Goal: Entertainment & Leisure: Consume media (video, audio)

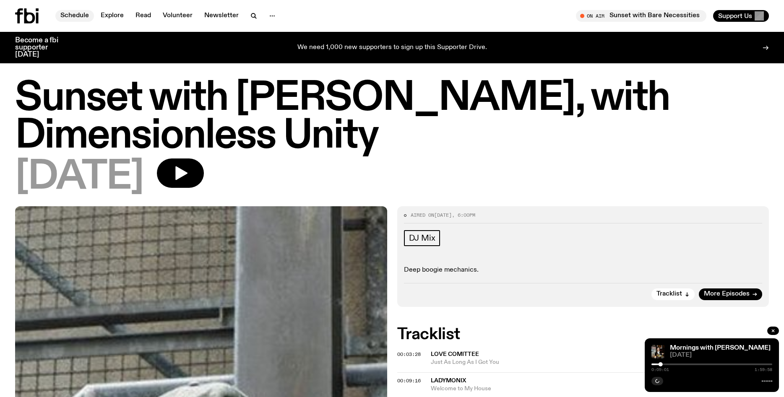
click at [74, 18] on link "Schedule" at bounding box center [74, 16] width 39 height 12
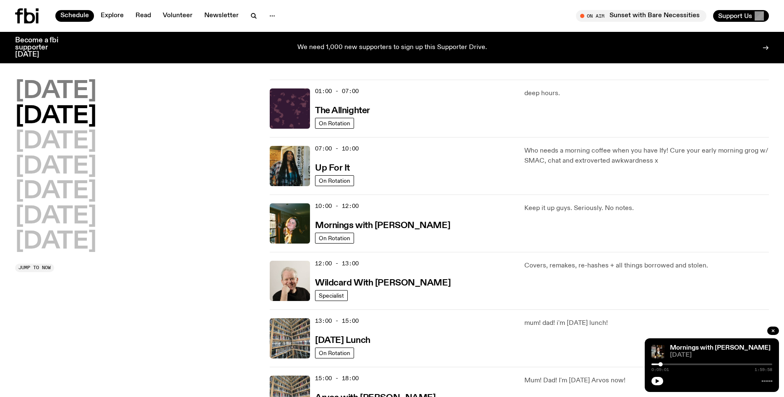
click at [61, 93] on h2 "[DATE]" at bounding box center [55, 91] width 81 height 23
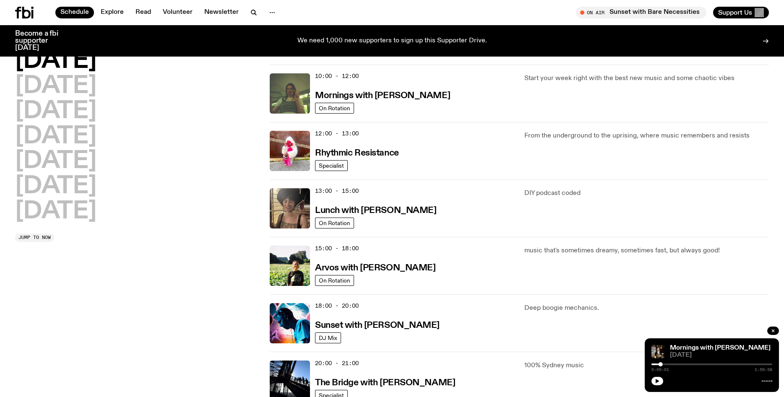
scroll to position [124, 0]
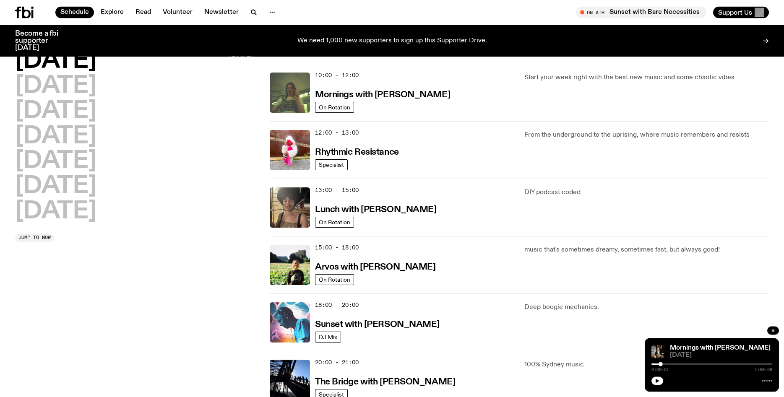
click at [279, 332] on img at bounding box center [290, 323] width 40 height 40
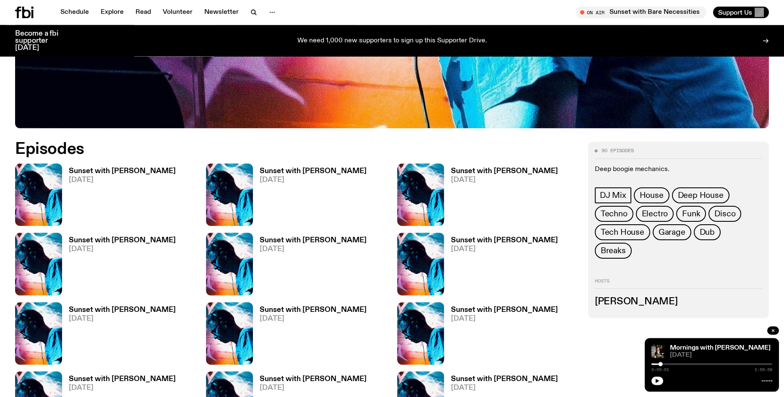
scroll to position [420, 0]
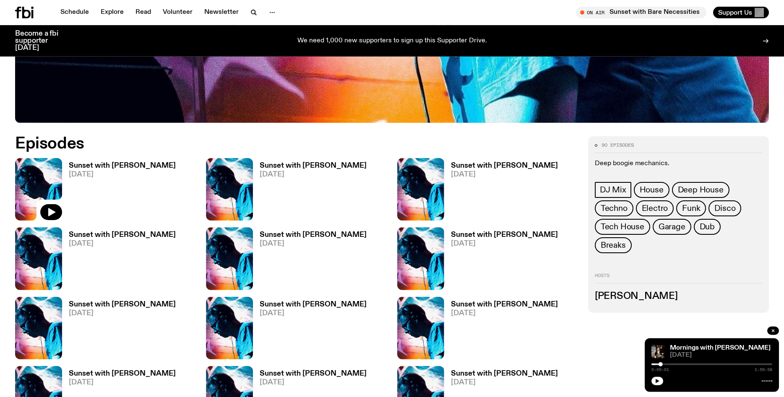
click at [54, 193] on img at bounding box center [38, 189] width 47 height 63
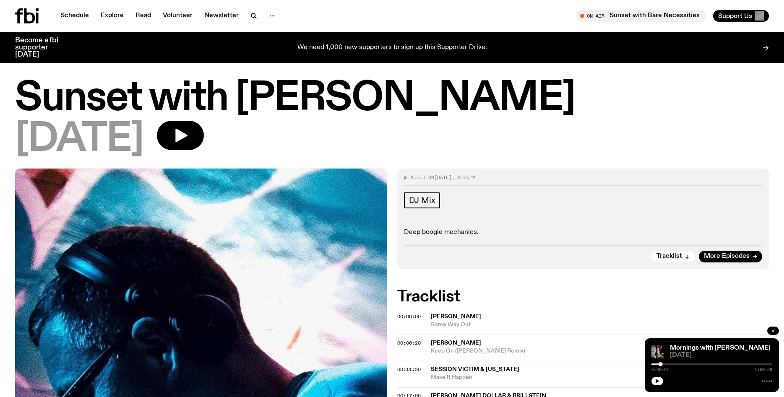
click at [773, 331] on icon "button" at bounding box center [773, 331] width 3 height 3
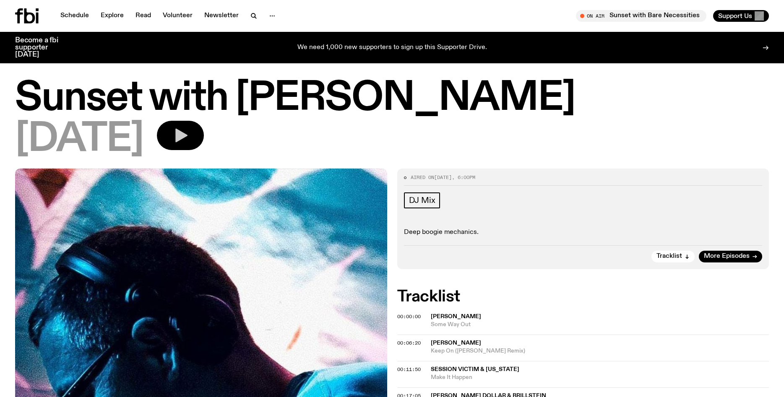
click at [188, 136] on icon "button" at bounding box center [181, 136] width 12 height 14
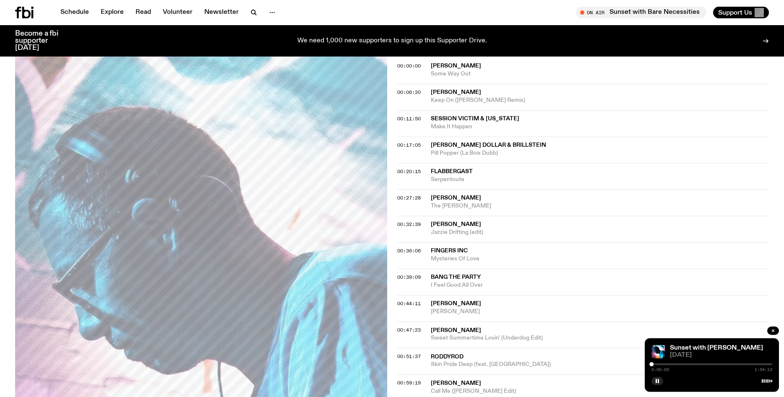
scroll to position [245, 0]
click at [657, 364] on div at bounding box center [712, 365] width 121 height 2
click at [660, 365] on div at bounding box center [712, 365] width 121 height 2
click at [671, 365] on div at bounding box center [712, 365] width 121 height 2
click at [674, 365] on div at bounding box center [712, 365] width 121 height 2
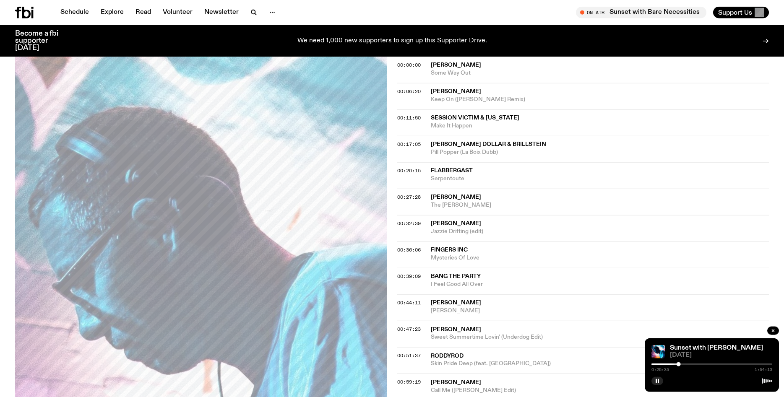
click at [683, 365] on div at bounding box center [712, 365] width 121 height 2
click at [609, 375] on div "00:59:19 [PERSON_NAME] E Call Me ([PERSON_NAME] Edit)" at bounding box center [583, 387] width 372 height 26
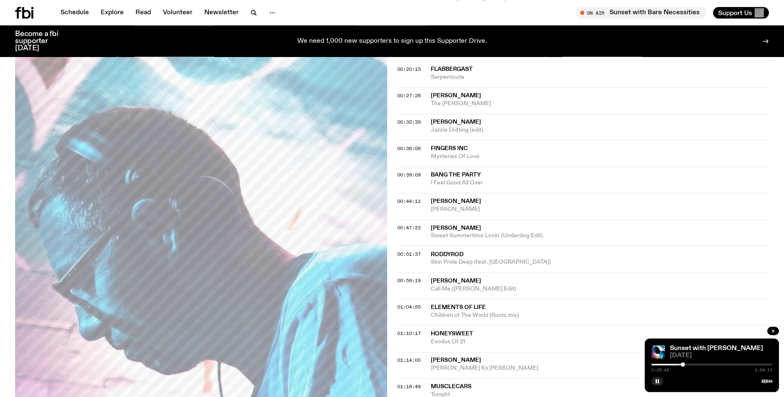
scroll to position [348, 0]
click at [689, 366] on div at bounding box center [712, 365] width 121 height 2
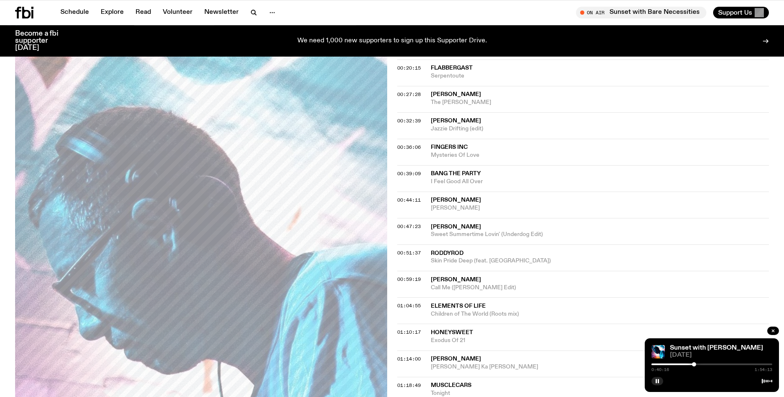
click at [697, 366] on div "0:40:16 1:54:13" at bounding box center [712, 367] width 121 height 10
click at [697, 365] on div at bounding box center [712, 365] width 121 height 2
click at [709, 364] on div at bounding box center [712, 365] width 121 height 2
click at [713, 365] on div at bounding box center [712, 365] width 121 height 2
click at [721, 365] on div at bounding box center [712, 365] width 121 height 2
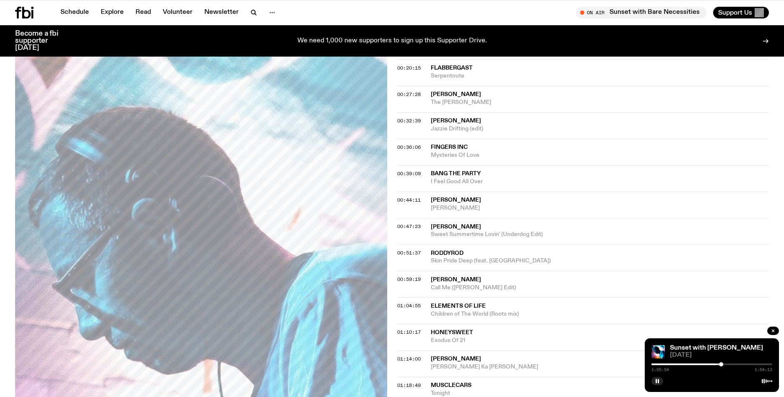
click at [726, 365] on div at bounding box center [712, 365] width 121 height 2
click at [728, 365] on div at bounding box center [712, 365] width 121 height 2
click at [731, 365] on div at bounding box center [712, 365] width 121 height 2
click at [734, 365] on div at bounding box center [712, 365] width 121 height 2
click at [736, 364] on div at bounding box center [736, 365] width 4 height 4
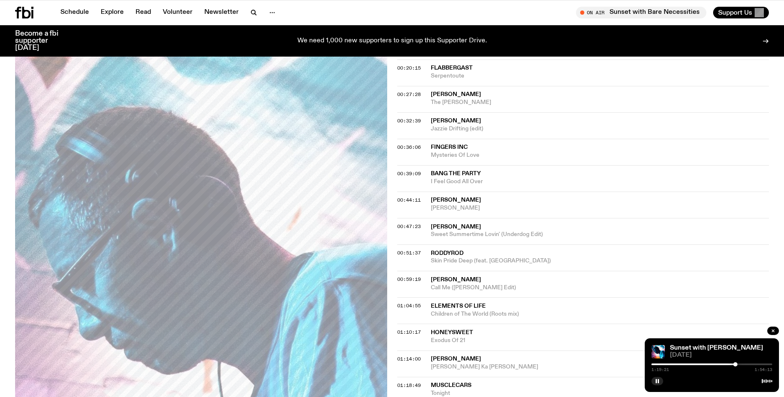
click at [738, 364] on div at bounding box center [712, 365] width 121 height 2
click at [740, 364] on div at bounding box center [712, 365] width 121 height 2
click at [742, 364] on div at bounding box center [712, 365] width 121 height 2
click at [746, 364] on div at bounding box center [712, 365] width 121 height 2
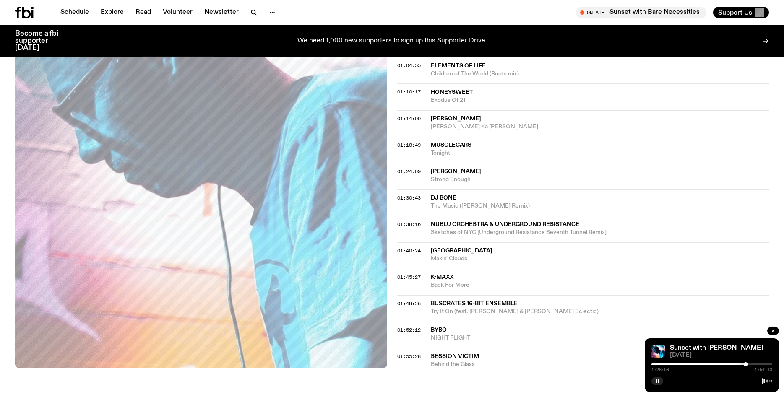
scroll to position [590, 0]
click at [749, 365] on div at bounding box center [712, 365] width 121 height 2
click at [750, 365] on div at bounding box center [750, 365] width 4 height 4
click at [752, 365] on div at bounding box center [751, 365] width 4 height 4
click at [753, 365] on div at bounding box center [753, 365] width 4 height 4
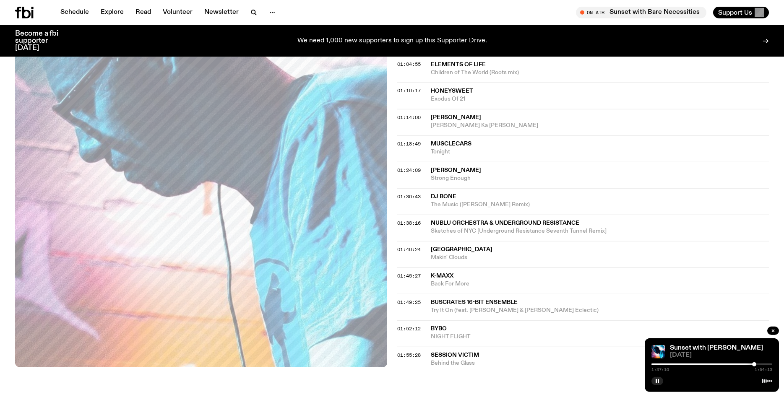
click at [755, 365] on div at bounding box center [754, 365] width 4 height 4
click at [756, 365] on div at bounding box center [754, 365] width 4 height 4
click at [757, 365] on div at bounding box center [756, 365] width 4 height 4
click at [760, 365] on div at bounding box center [712, 365] width 121 height 2
click at [761, 365] on div at bounding box center [761, 365] width 4 height 4
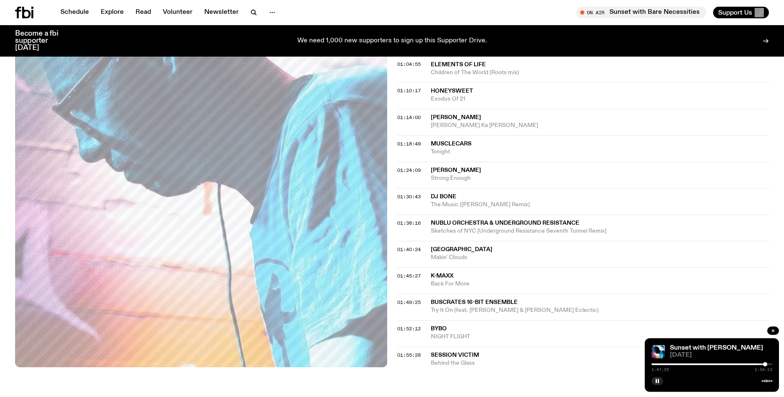
click at [765, 365] on div at bounding box center [765, 365] width 4 height 4
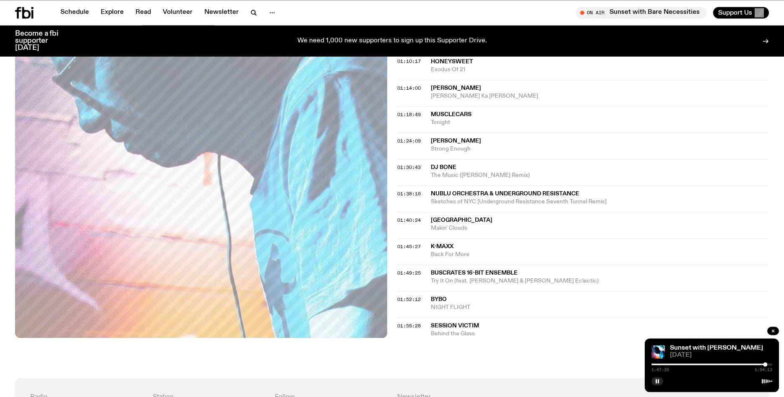
scroll to position [619, 0]
click at [773, 332] on icon "button" at bounding box center [773, 331] width 5 height 5
